Goal: Check status: Check status

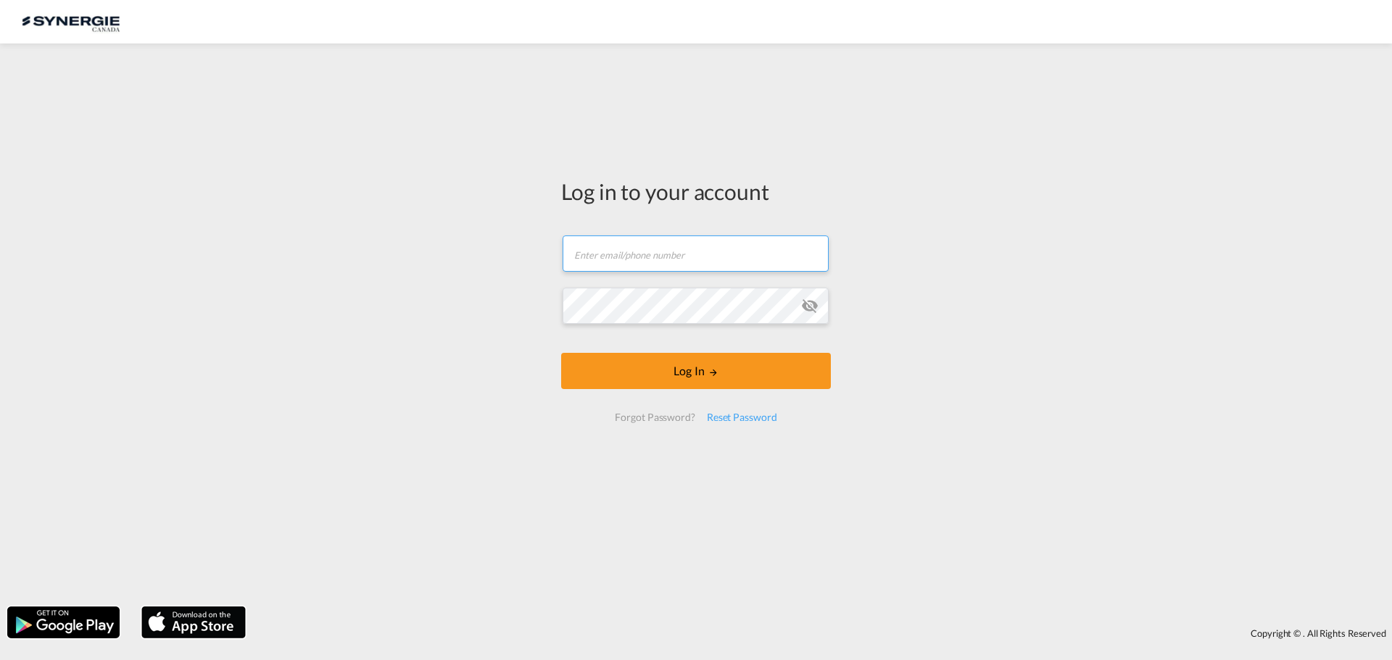
type input "[EMAIL_ADDRESS][DOMAIN_NAME]"
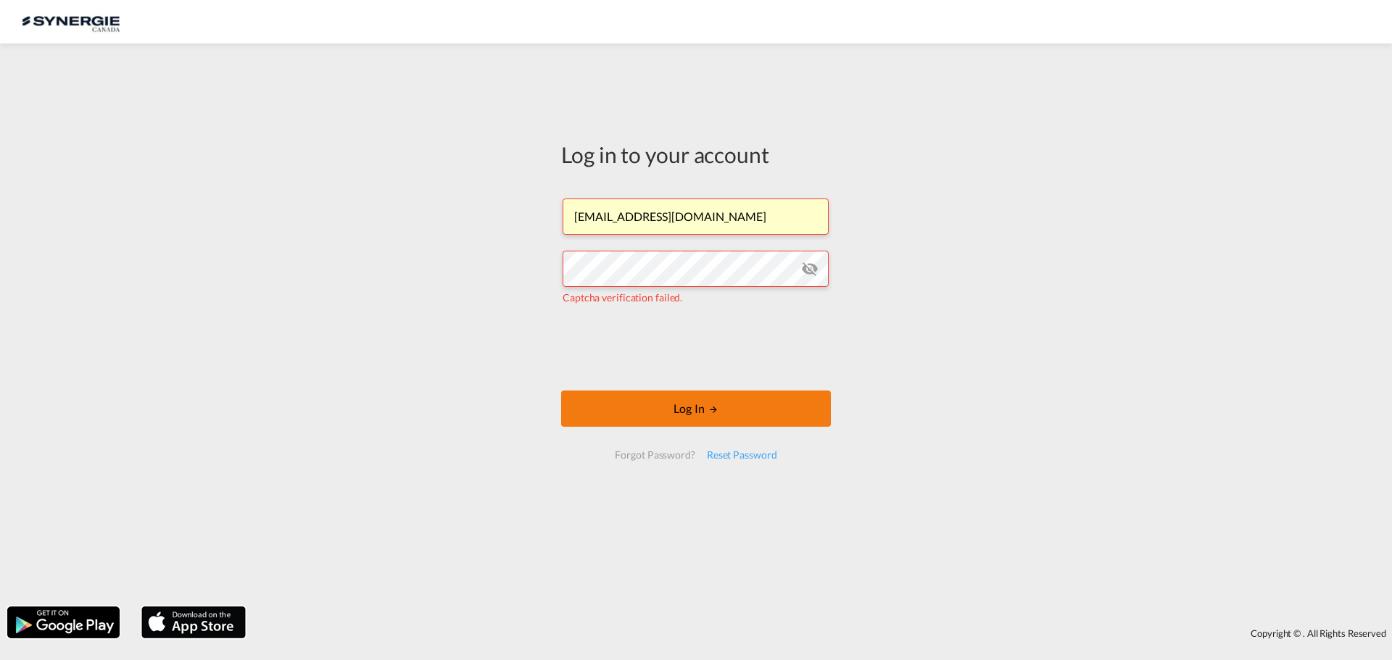
click at [721, 402] on button "Log In" at bounding box center [696, 409] width 270 height 36
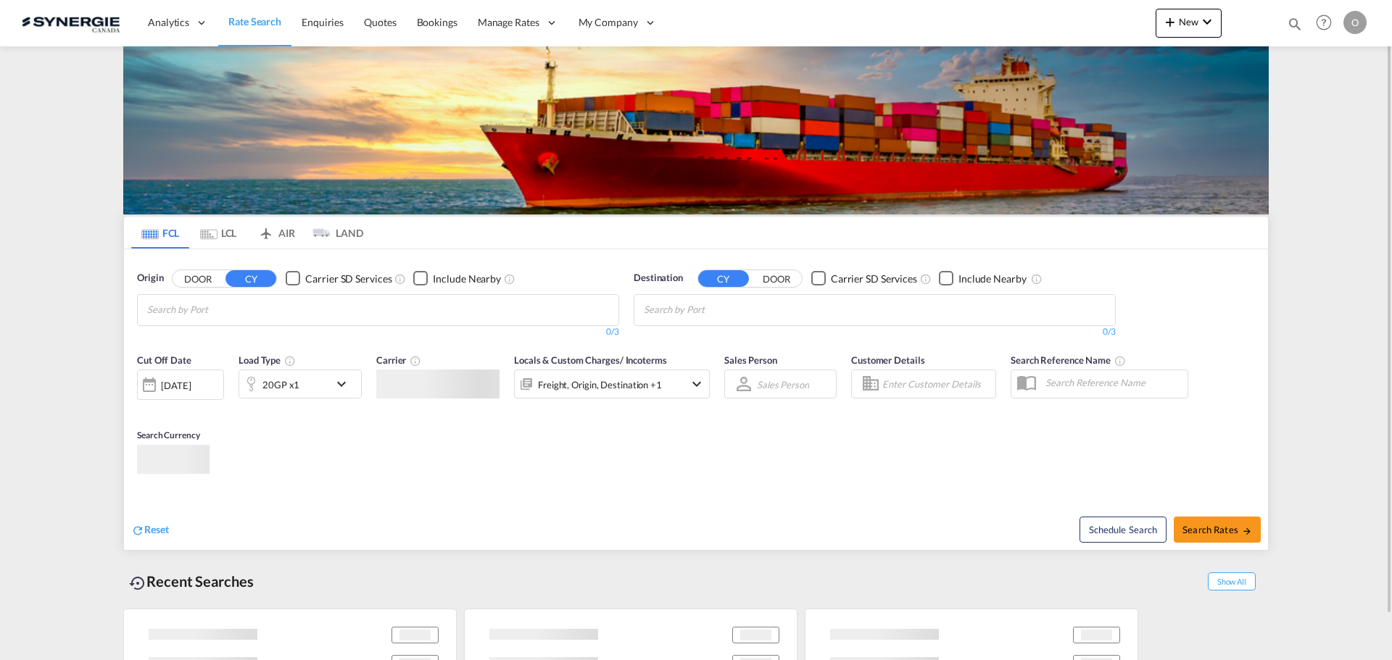
click at [1286, 25] on md-icon "icon-magnify" at bounding box center [1294, 24] width 16 height 16
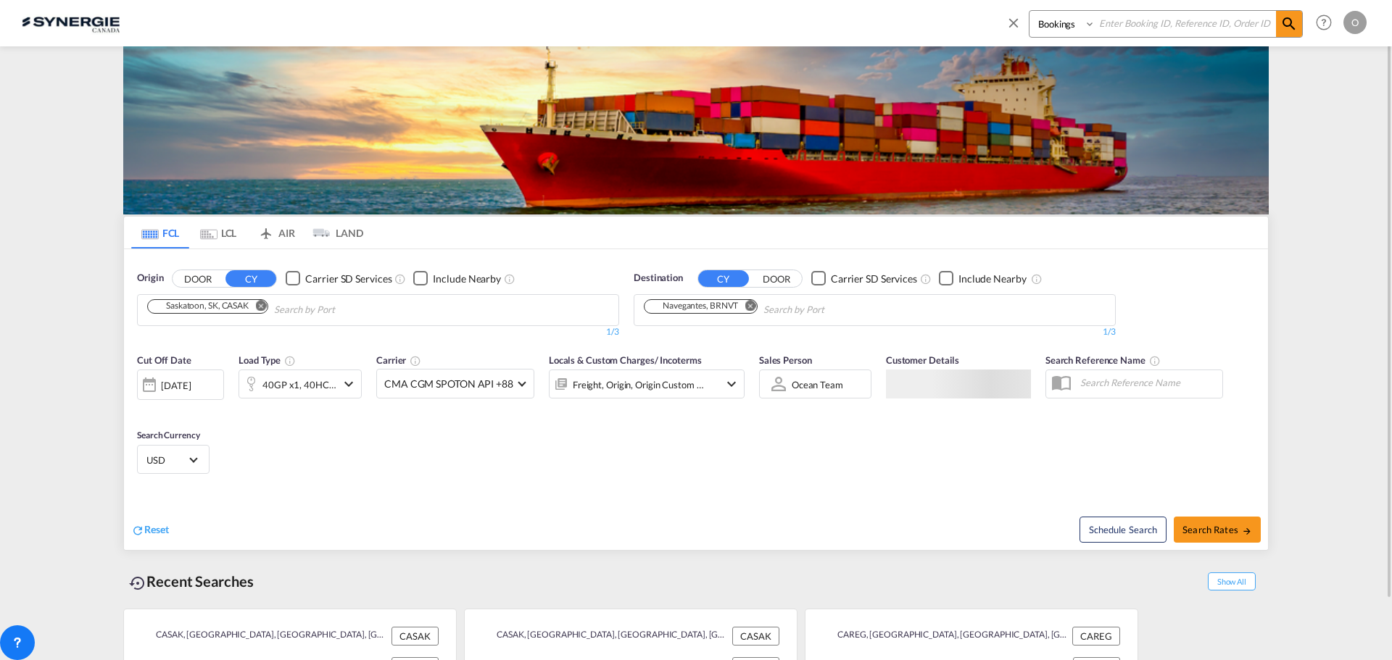
drag, startPoint x: 1061, startPoint y: 27, endPoint x: 1059, endPoint y: 36, distance: 9.7
click at [1061, 27] on select "Bookings Quotes Enquiries" at bounding box center [1063, 24] width 69 height 26
select select "Quotes"
click at [1029, 11] on select "Bookings Quotes Enquiries" at bounding box center [1063, 24] width 69 height 26
click at [1136, 14] on input at bounding box center [1185, 23] width 180 height 25
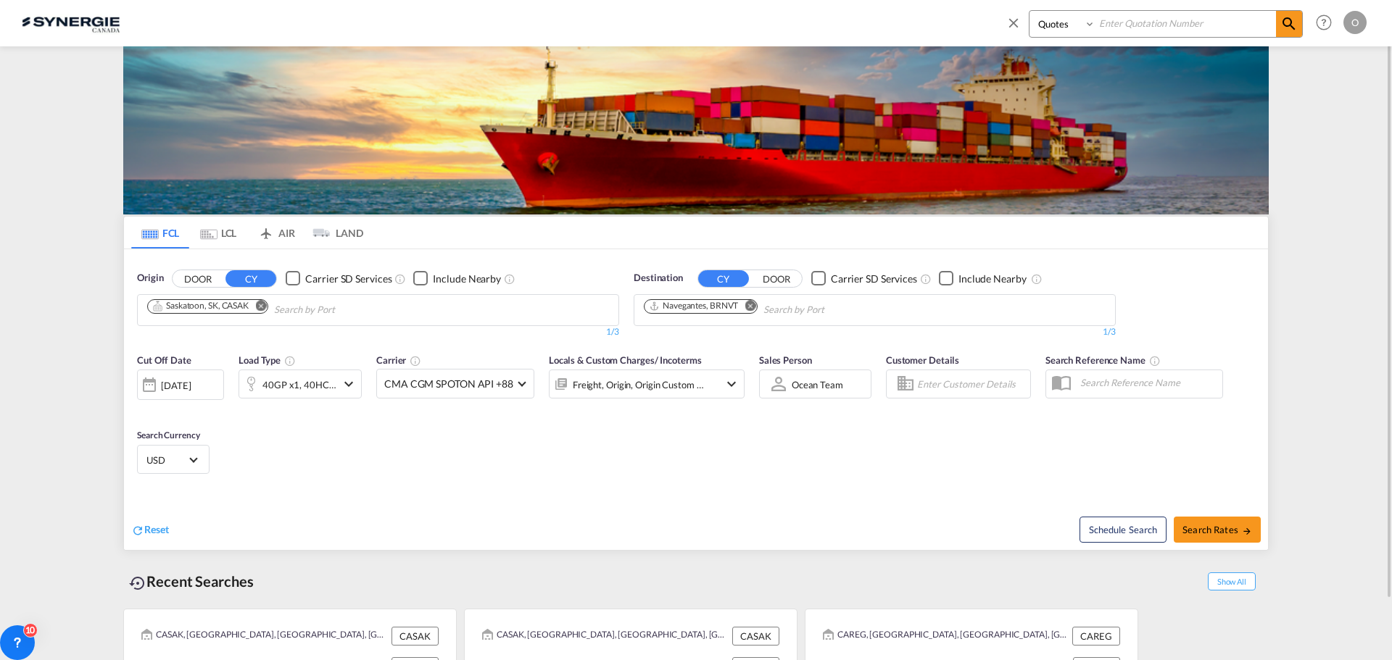
paste input "SYC000014094"
type input "SYC000014094"
